Goal: Obtain resource: Obtain resource

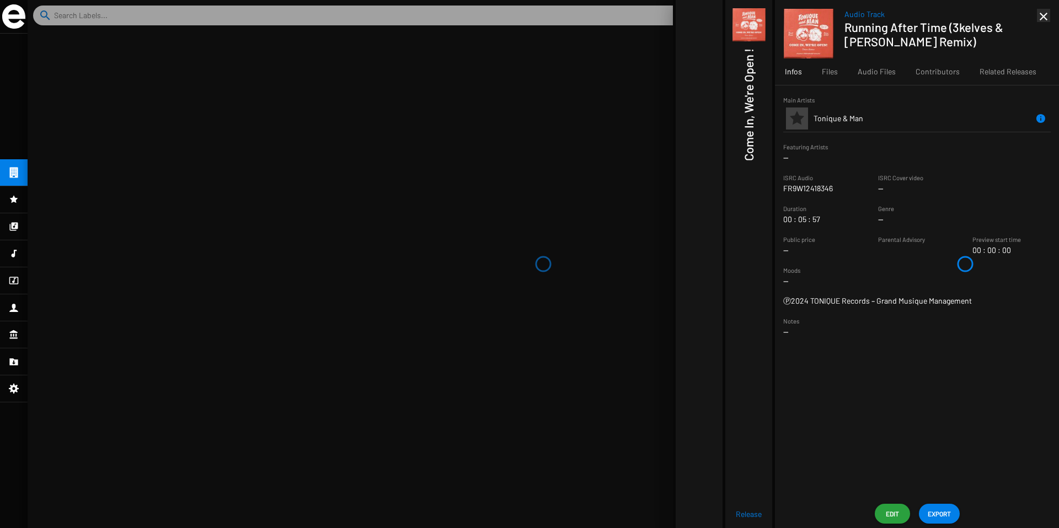
click at [1041, 19] on mat-icon "close" at bounding box center [1043, 16] width 13 height 13
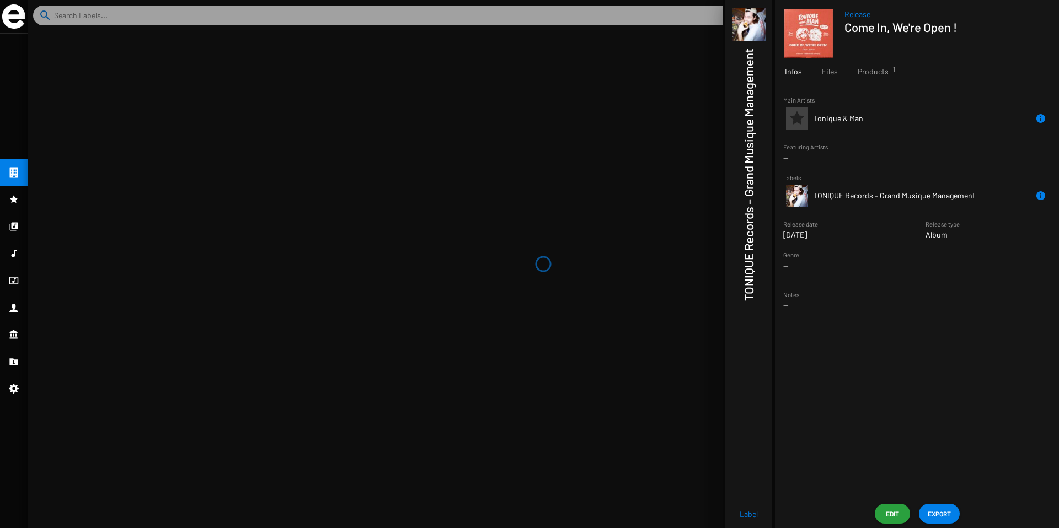
click at [665, 77] on div at bounding box center [544, 264] width 1032 height 528
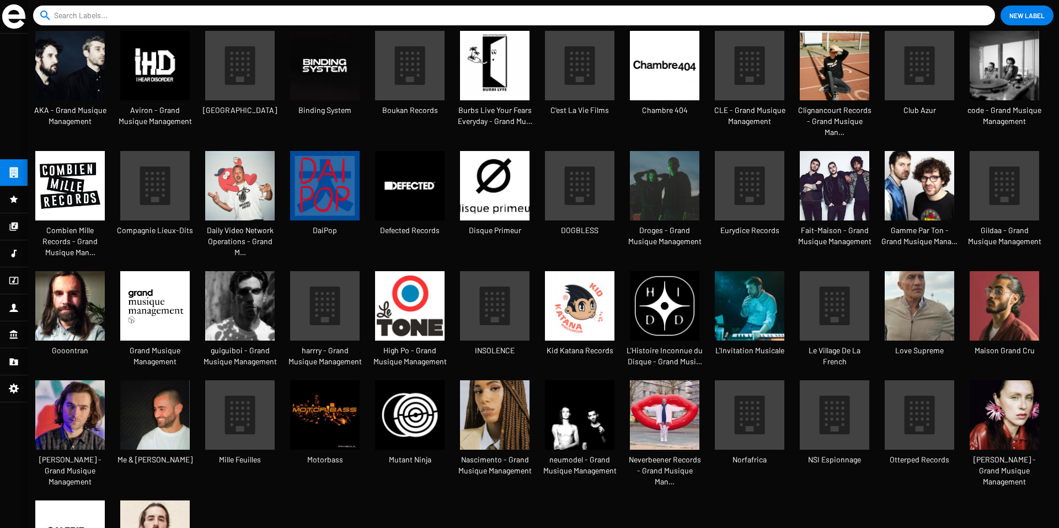
click at [613, 13] on input at bounding box center [516, 16] width 924 height 20
type input "X"
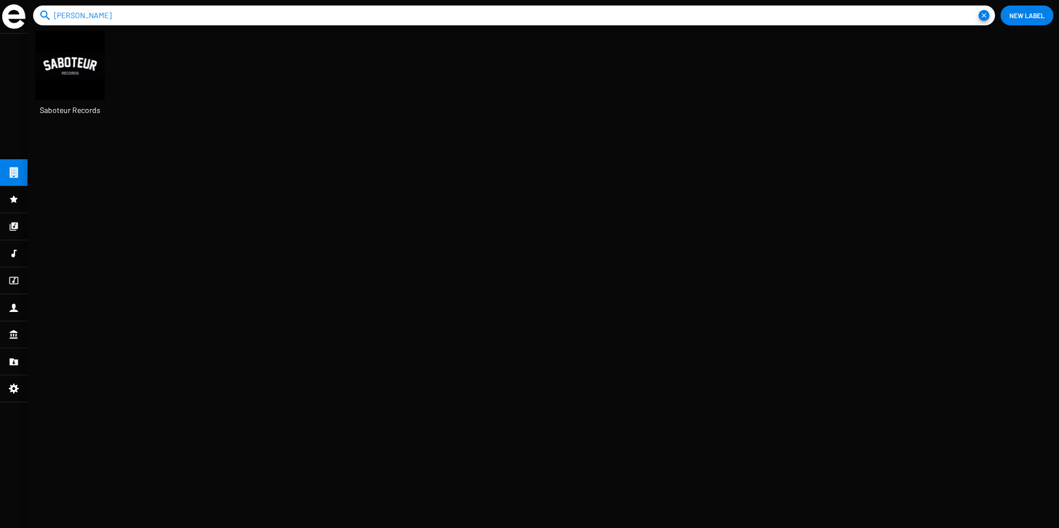
type input "SABO"
click at [72, 89] on img at bounding box center [70, 66] width 70 height 70
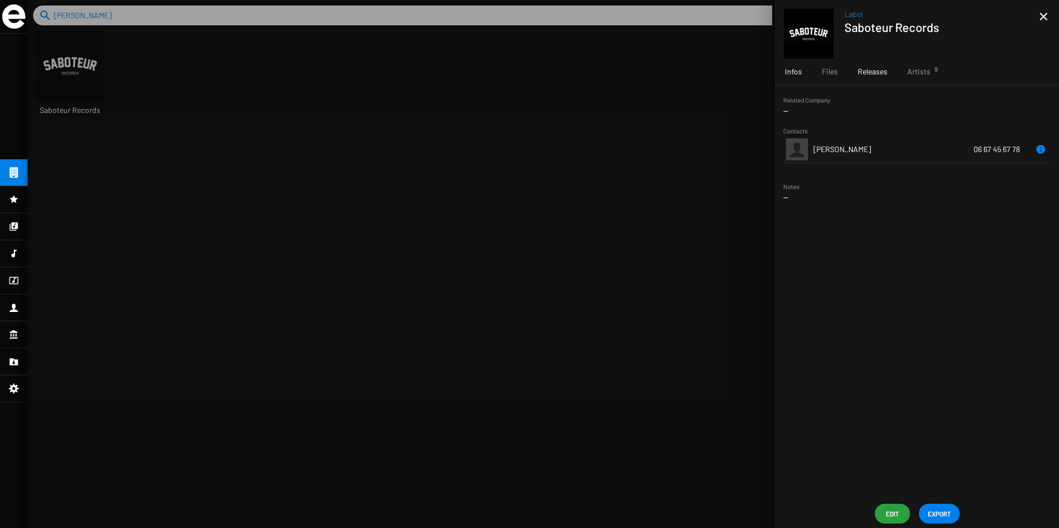
click at [868, 74] on span "Releases" at bounding box center [873, 71] width 30 height 11
click at [941, 76] on div "Infos Files Releases Artists 9" at bounding box center [917, 71] width 284 height 26
click at [931, 76] on div "Artists 9" at bounding box center [918, 71] width 43 height 26
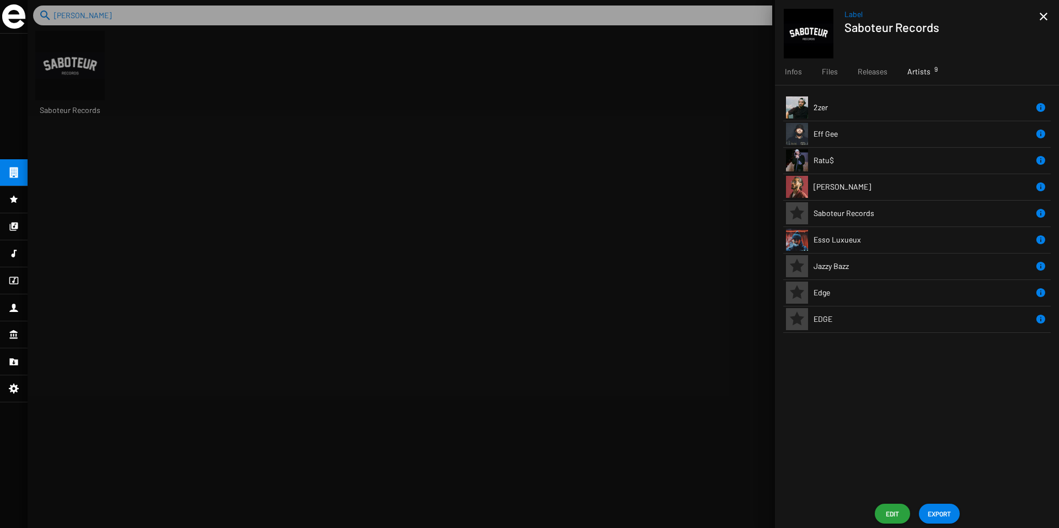
click at [923, 162] on td "Ratu$" at bounding box center [924, 160] width 221 height 26
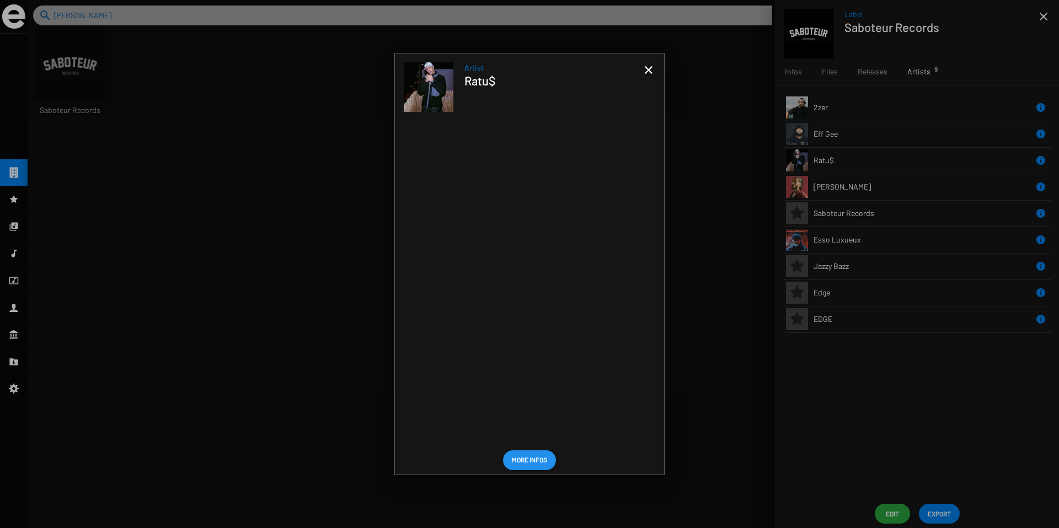
click at [648, 73] on mat-icon "close" at bounding box center [648, 69] width 13 height 13
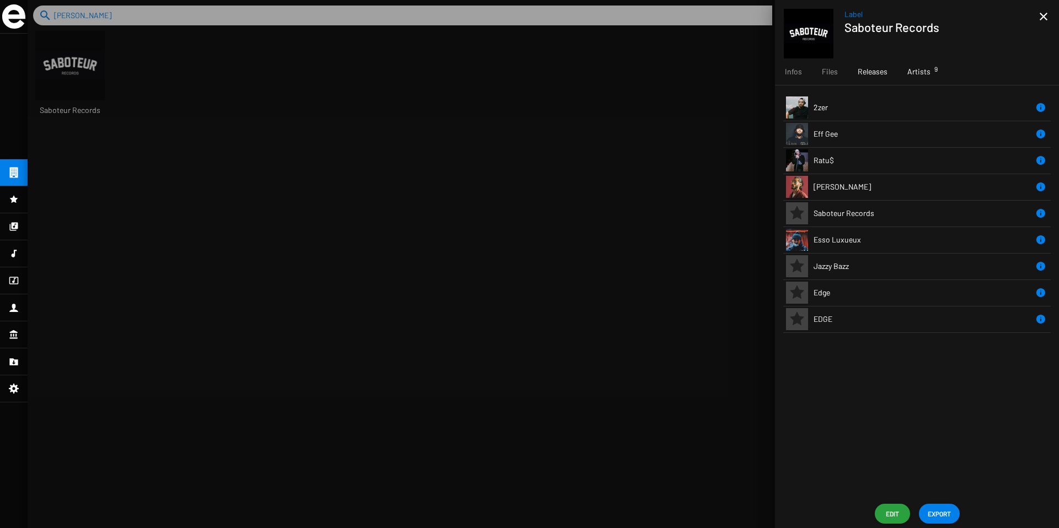
click at [863, 69] on span "Releases" at bounding box center [873, 71] width 30 height 11
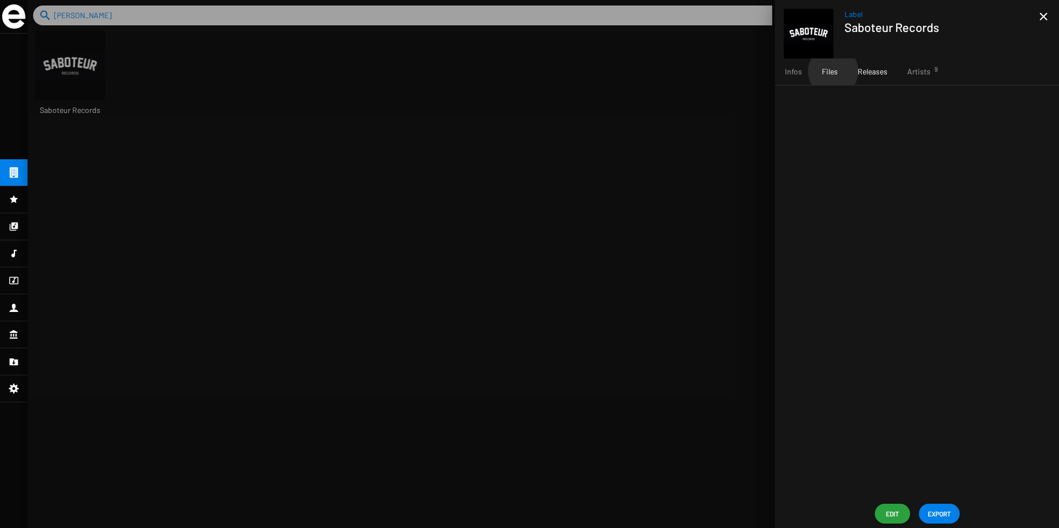
click at [832, 72] on span "Files" at bounding box center [830, 71] width 16 height 11
click at [874, 76] on span "Releases" at bounding box center [873, 71] width 30 height 11
click at [924, 77] on div "Artists 9" at bounding box center [918, 71] width 43 height 26
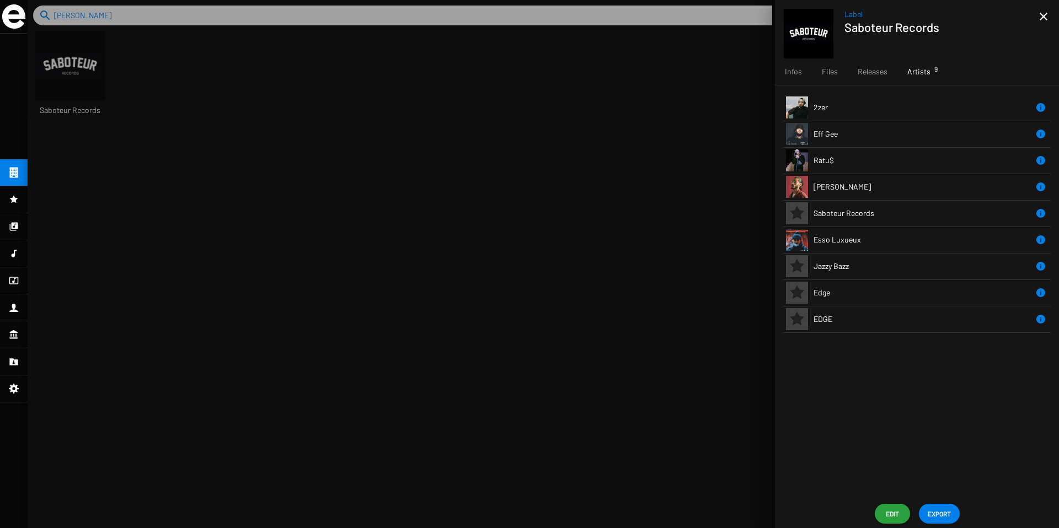
click at [877, 153] on td "Ratu$" at bounding box center [924, 160] width 221 height 26
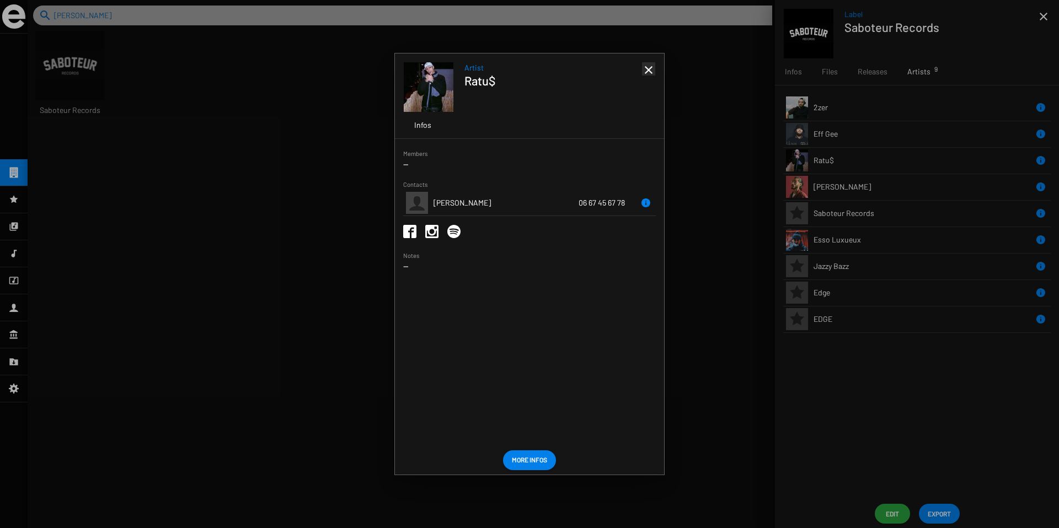
click at [645, 66] on mat-icon "close" at bounding box center [648, 69] width 13 height 13
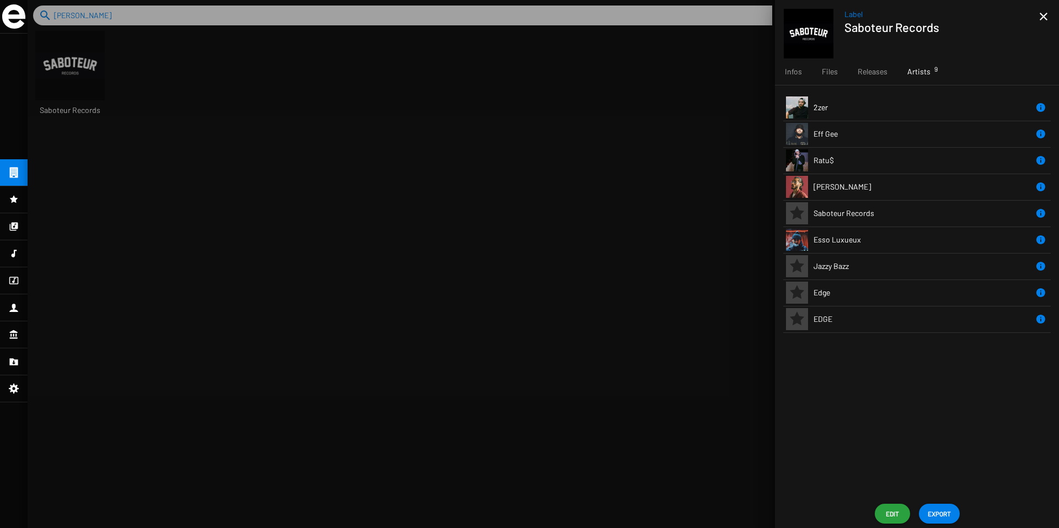
click at [868, 130] on td "Eff Gee" at bounding box center [924, 134] width 221 height 26
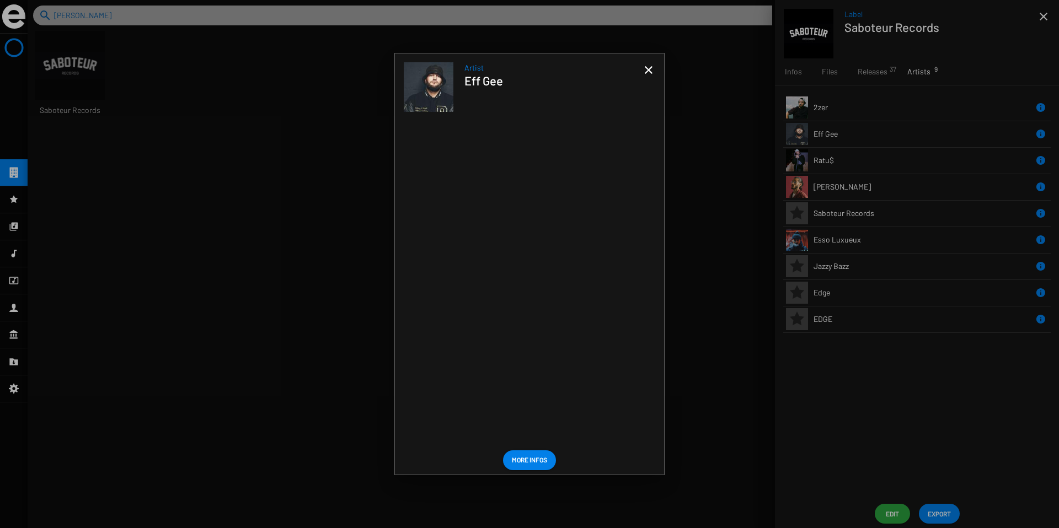
click at [637, 67] on span "Artist" at bounding box center [554, 67] width 180 height 11
click at [657, 67] on app-overview-header "Artist Eff Gee" at bounding box center [529, 83] width 269 height 58
click at [645, 67] on mat-icon "close" at bounding box center [648, 69] width 13 height 13
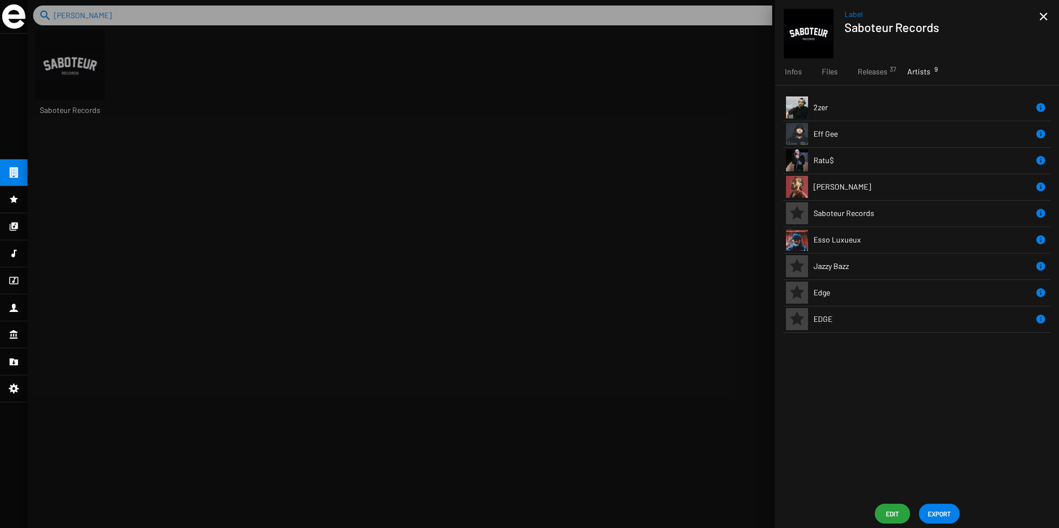
click at [836, 160] on td "Ratu$" at bounding box center [924, 160] width 221 height 26
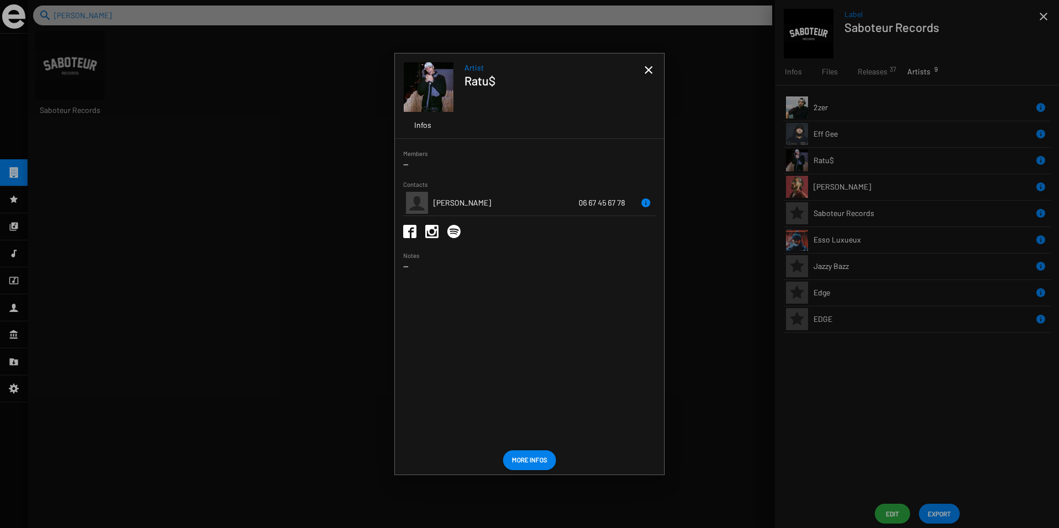
click at [655, 70] on mat-icon "close" at bounding box center [648, 69] width 13 height 13
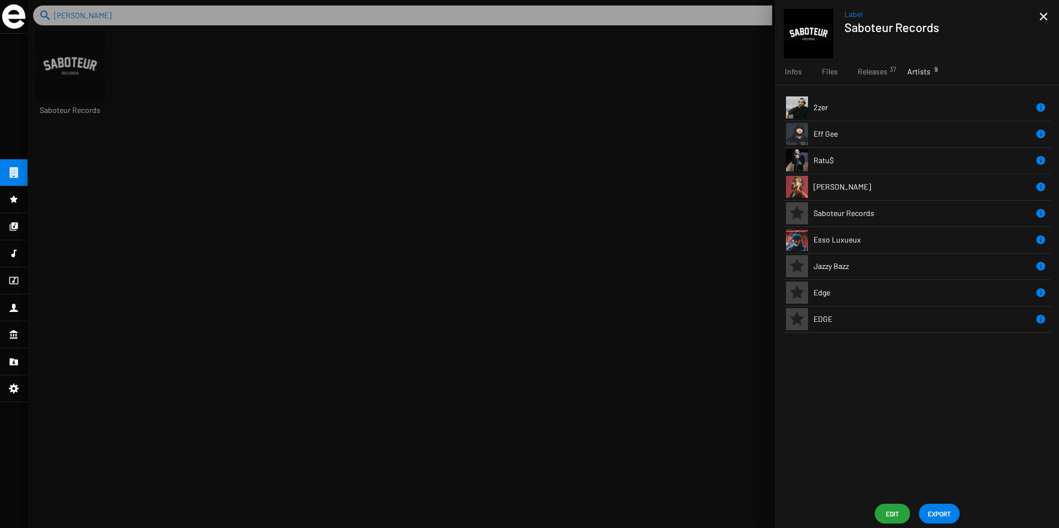
click at [879, 211] on td "Saboteur Records" at bounding box center [924, 213] width 221 height 26
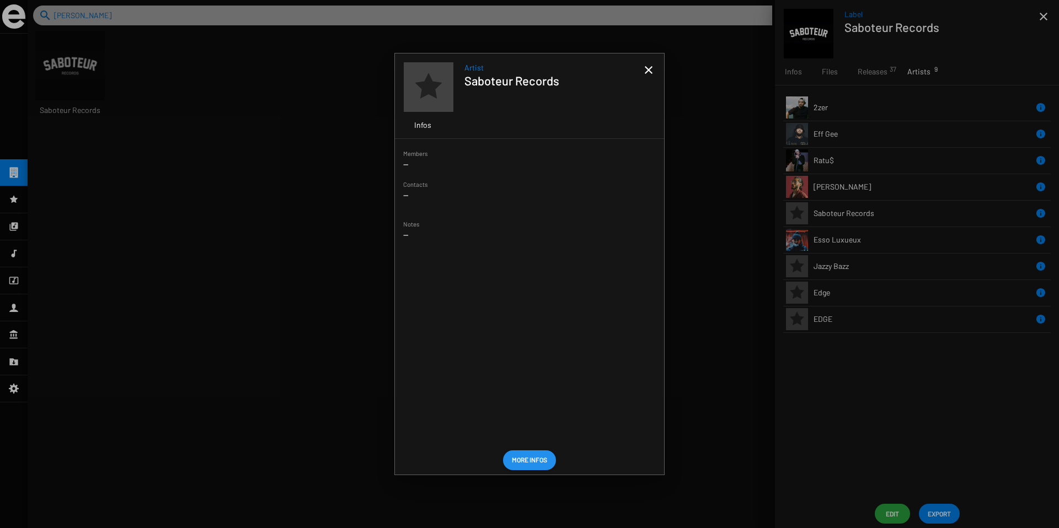
click at [643, 63] on mat-icon "close" at bounding box center [648, 69] width 13 height 13
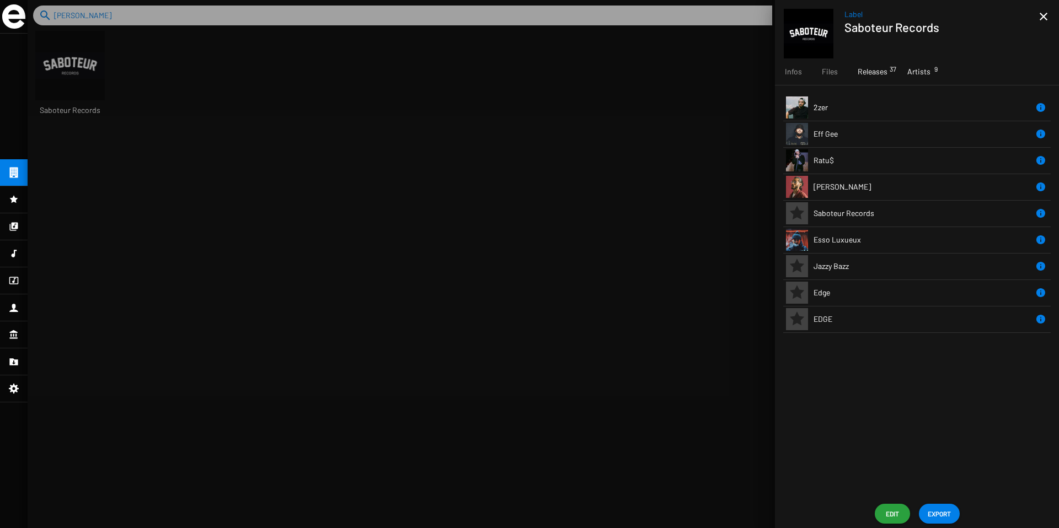
click at [872, 72] on span "Releases 37" at bounding box center [873, 71] width 30 height 11
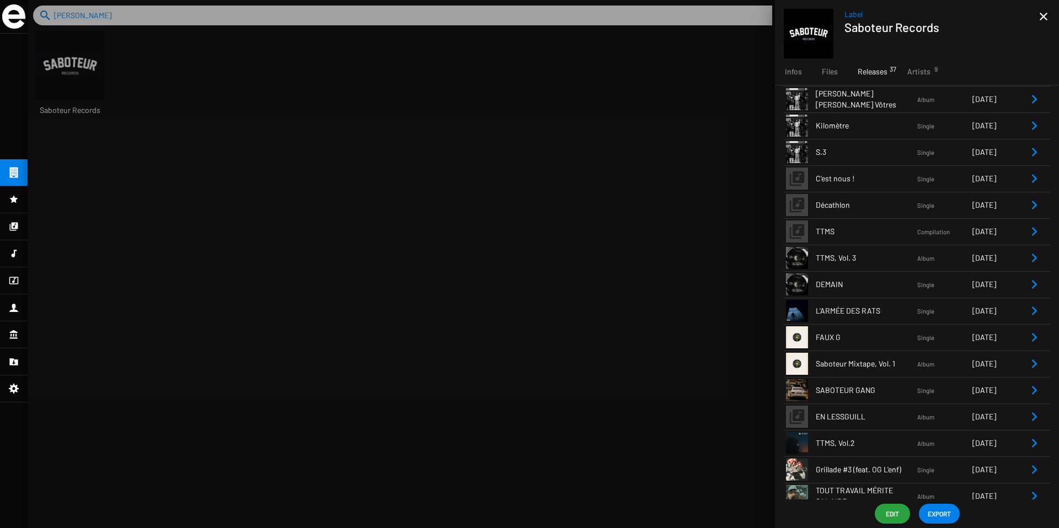
click at [1032, 257] on icon "Remove Reference" at bounding box center [1035, 258] width 6 height 9
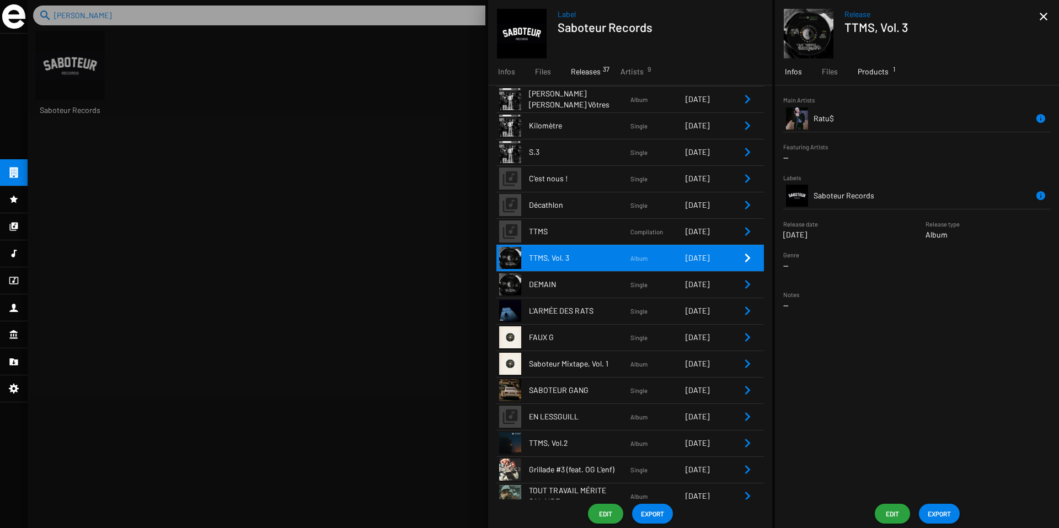
click at [864, 70] on span "Products 1" at bounding box center [873, 71] width 31 height 11
click at [1037, 140] on icon "Remove Reference" at bounding box center [1034, 138] width 13 height 13
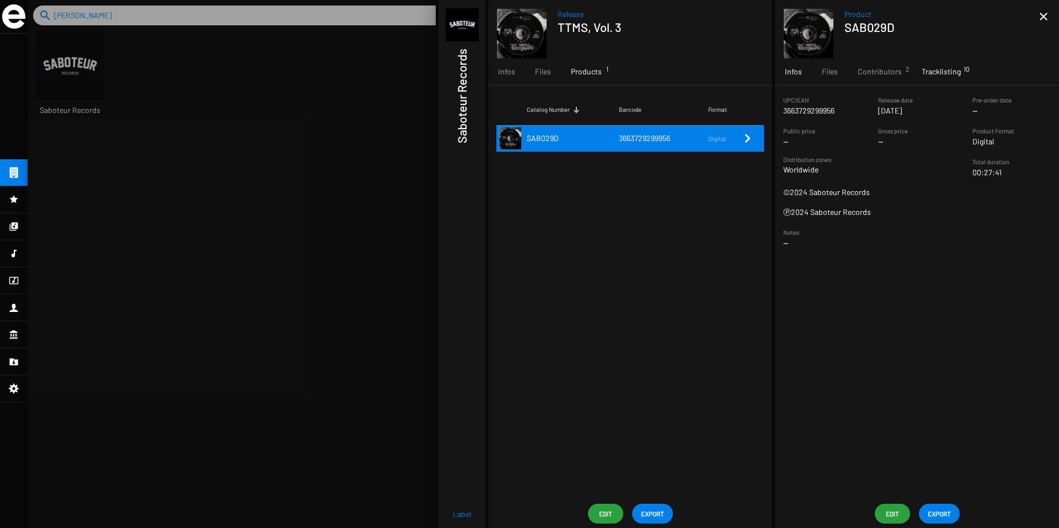
click at [943, 74] on span "Tracklisting 10" at bounding box center [941, 71] width 39 height 11
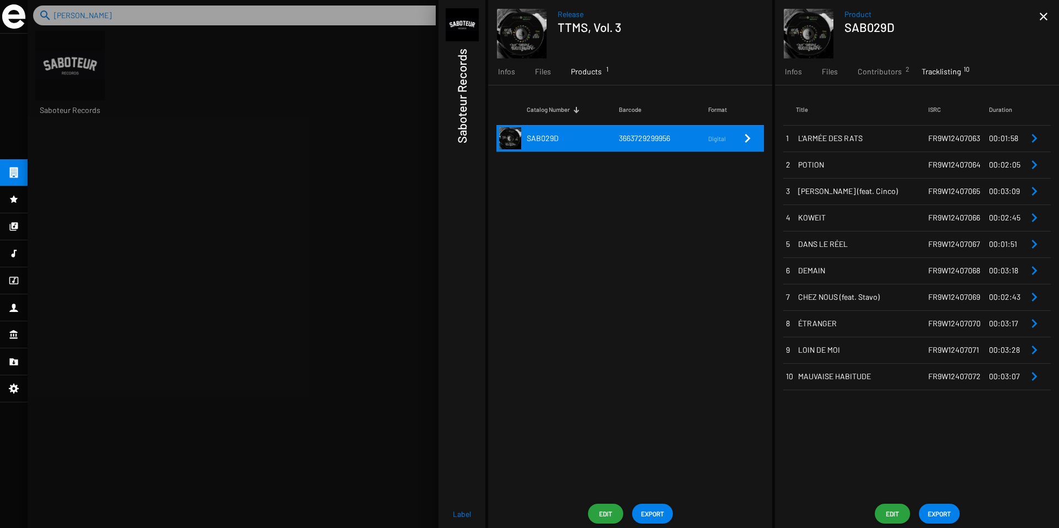
click at [937, 136] on span "FR9W12407063" at bounding box center [954, 137] width 52 height 9
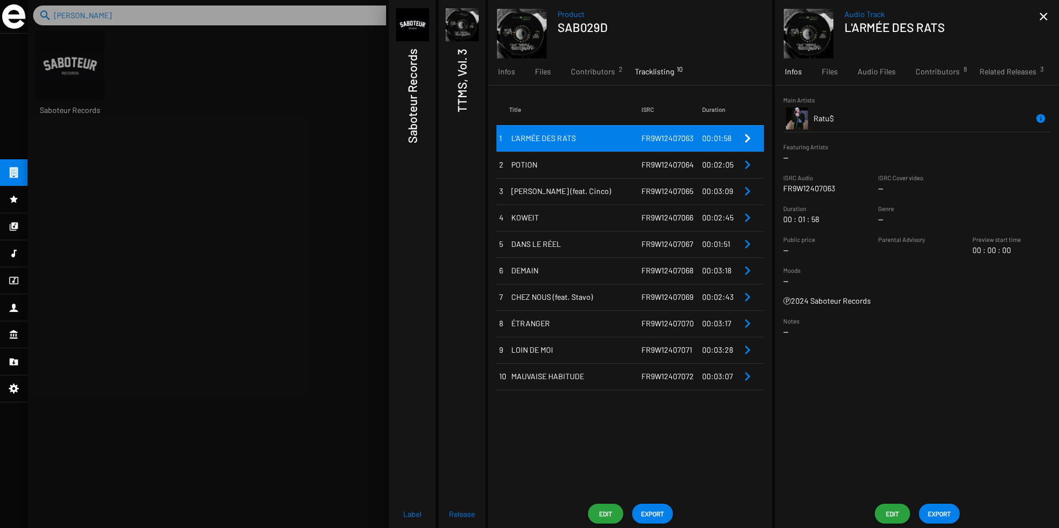
click at [804, 190] on p "FR9W12407063" at bounding box center [809, 188] width 52 height 11
copy p "FR9W12407063"
click at [656, 168] on span "FR9W12407064" at bounding box center [668, 164] width 52 height 9
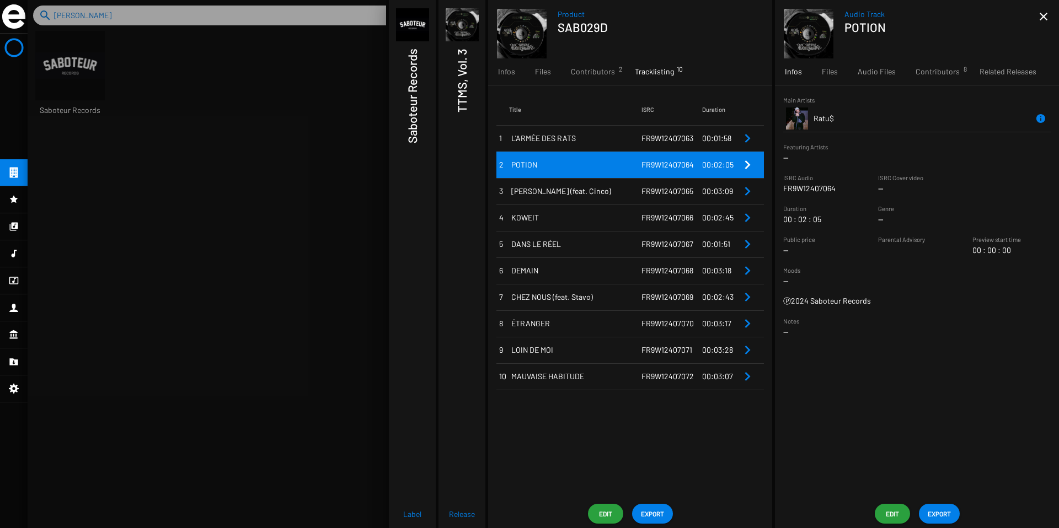
click at [816, 188] on p "FR9W12407064" at bounding box center [809, 188] width 52 height 11
copy p "FR9W12407064"
click at [671, 191] on span "FR9W12407065" at bounding box center [668, 190] width 52 height 9
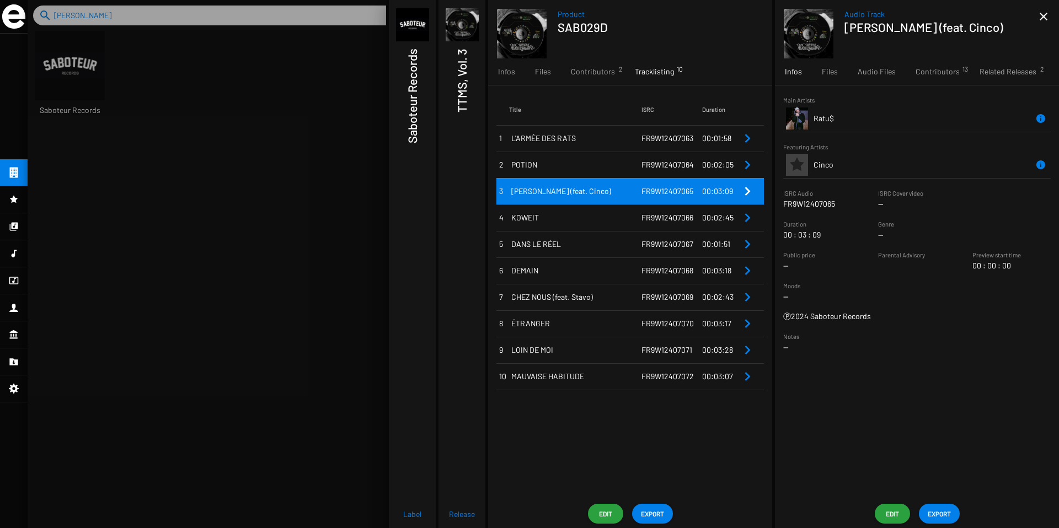
click at [807, 204] on p "FR9W12407065" at bounding box center [809, 204] width 52 height 11
copy p "FR9W12407065"
click at [651, 211] on td "FR9W12407066" at bounding box center [672, 218] width 61 height 26
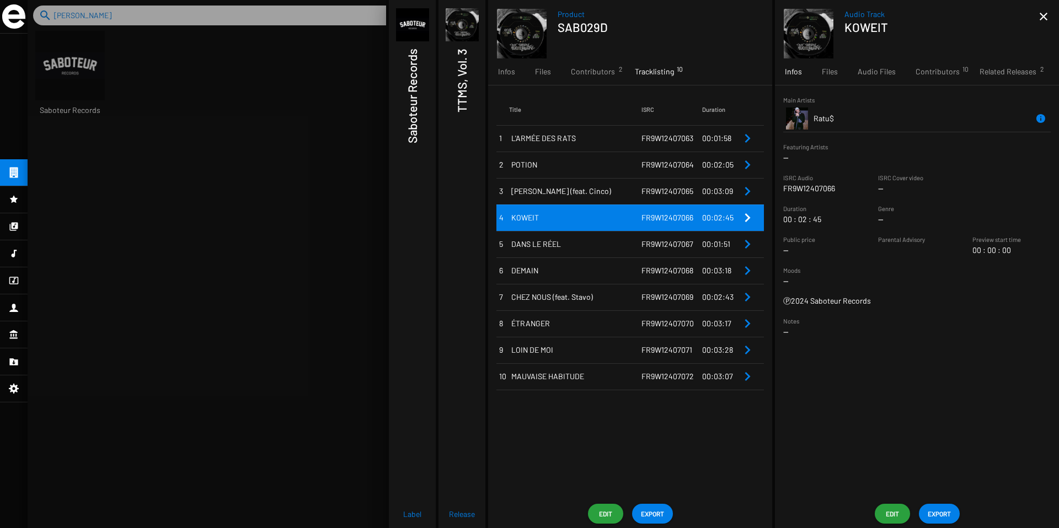
click at [810, 192] on p "FR9W12407066" at bounding box center [809, 188] width 52 height 11
copy p "FR9W12407066"
click at [623, 242] on span "DANS LE RÉEL" at bounding box center [576, 244] width 130 height 11
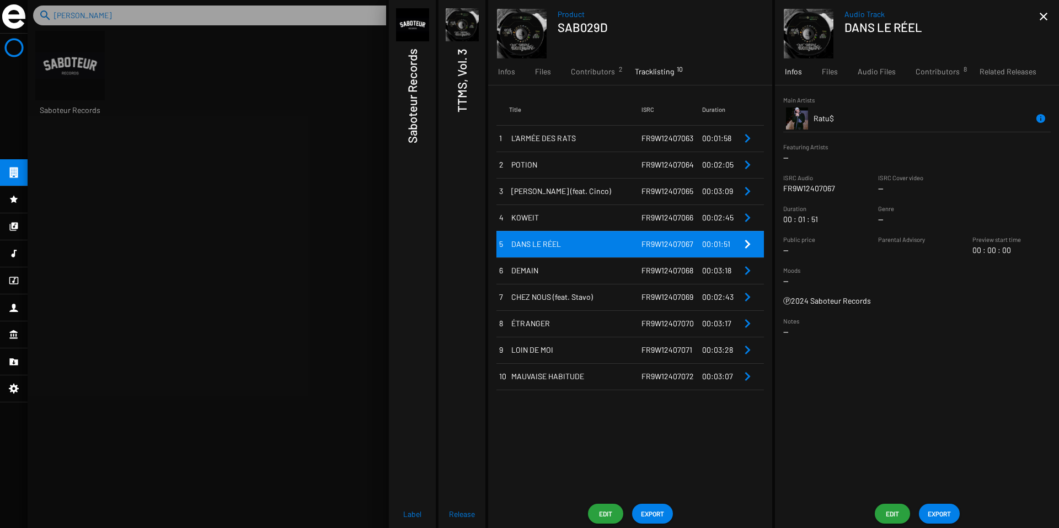
click at [806, 190] on p "FR9W12407067" at bounding box center [809, 188] width 52 height 11
copy p "FR9W12407067"
click at [652, 268] on span "FR9W12407068" at bounding box center [668, 270] width 52 height 9
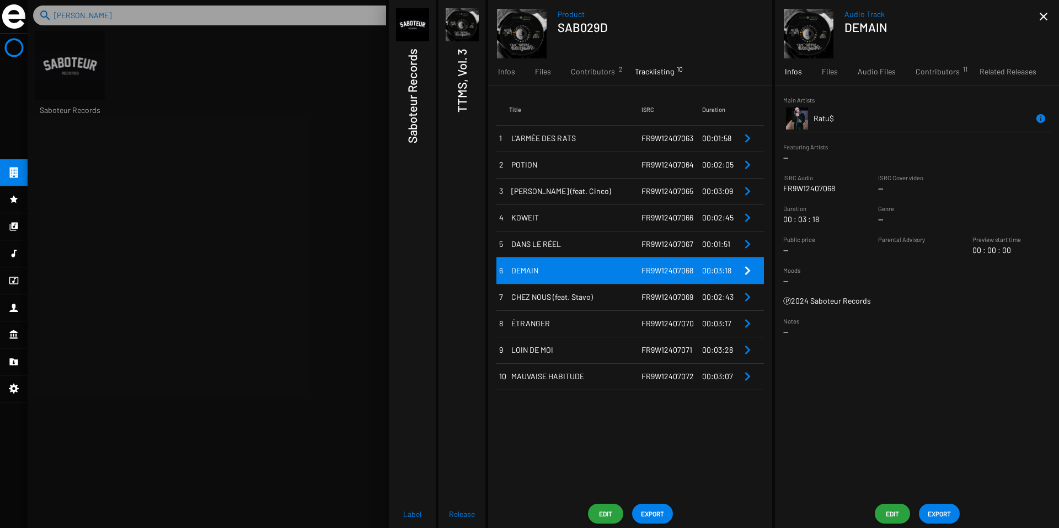
click at [808, 190] on p "FR9W12407068" at bounding box center [809, 188] width 52 height 11
copy p "FR9W12407068"
click at [660, 294] on span "FR9W12407069" at bounding box center [668, 296] width 52 height 9
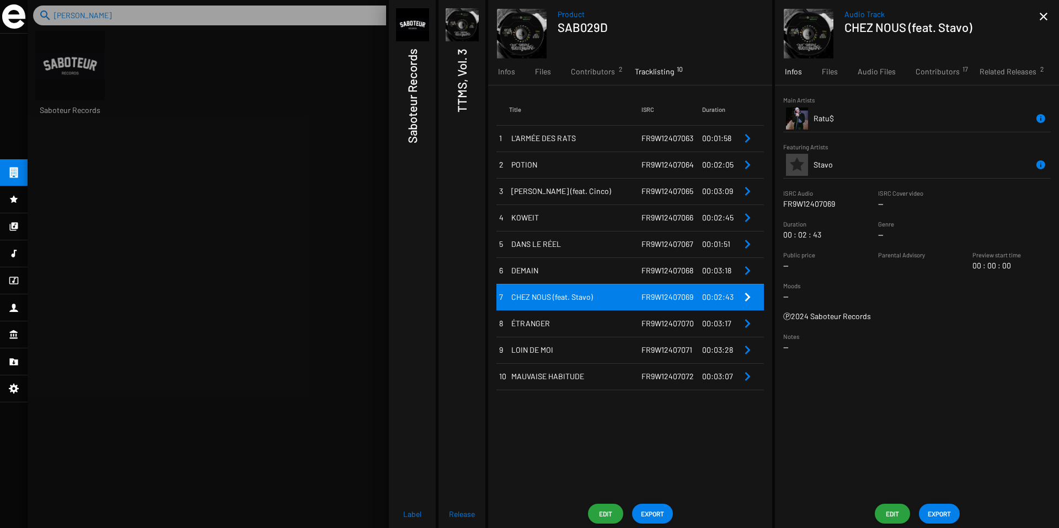
click at [808, 200] on p "FR9W12407069" at bounding box center [809, 204] width 52 height 11
copy p "FR9W12407069"
click at [656, 321] on span "FR9W12407070" at bounding box center [668, 323] width 52 height 9
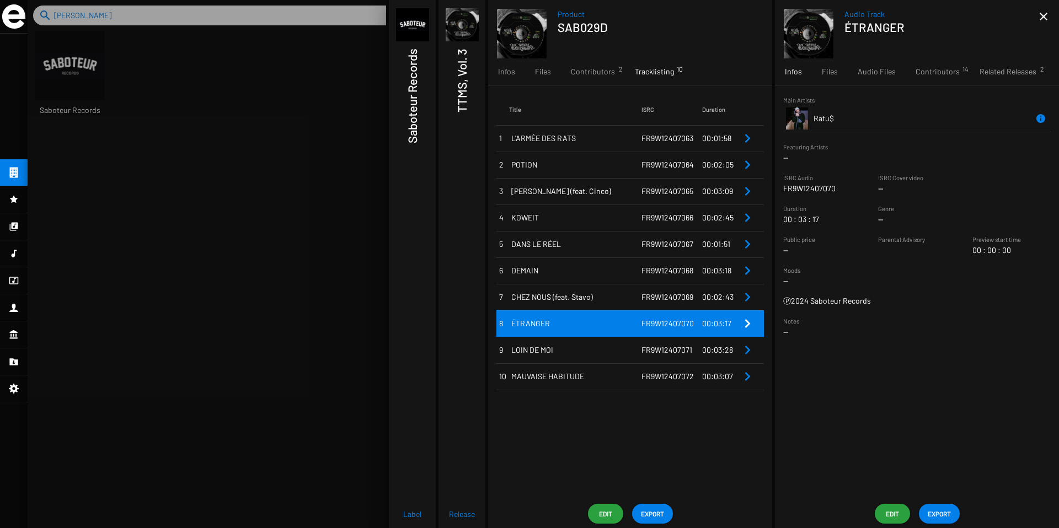
click at [812, 190] on p "FR9W12407070" at bounding box center [809, 188] width 52 height 11
copy p "FR9W12407070"
click at [646, 349] on span "FR9W12407071" at bounding box center [667, 349] width 51 height 9
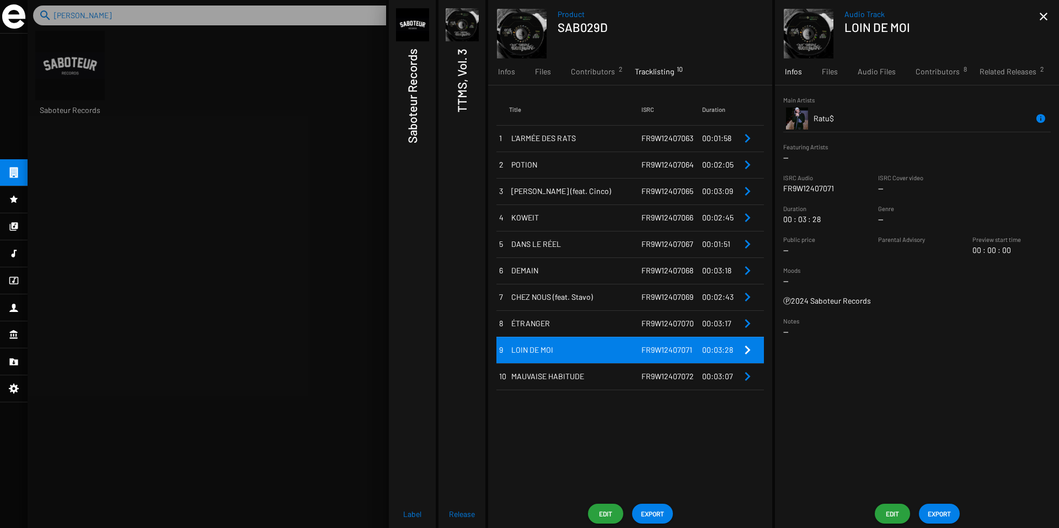
click at [811, 186] on p "FR9W12407071" at bounding box center [808, 188] width 51 height 11
copy p "FR9W12407071"
click at [638, 374] on span "MAUVAISE HABITUDE" at bounding box center [576, 376] width 130 height 11
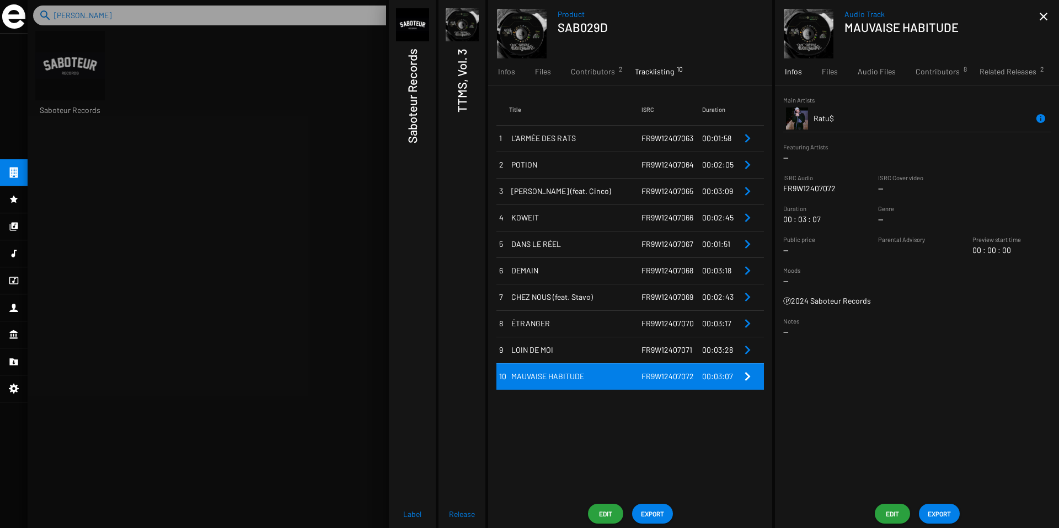
click at [811, 189] on p "FR9W12407072" at bounding box center [809, 188] width 52 height 11
copy p "FR9W12407072"
